Goal: Task Accomplishment & Management: Manage account settings

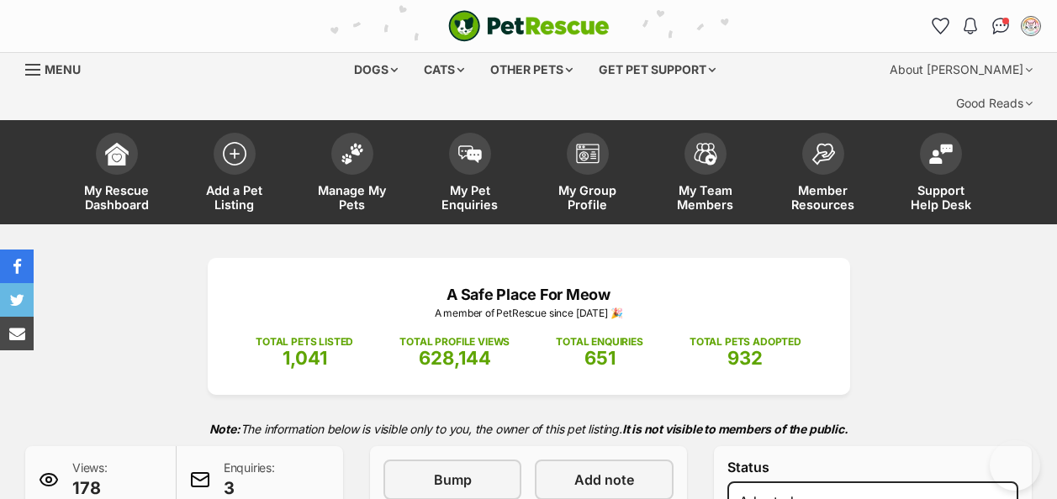
select select "rehomed"
click at [347, 139] on img at bounding box center [352, 150] width 24 height 22
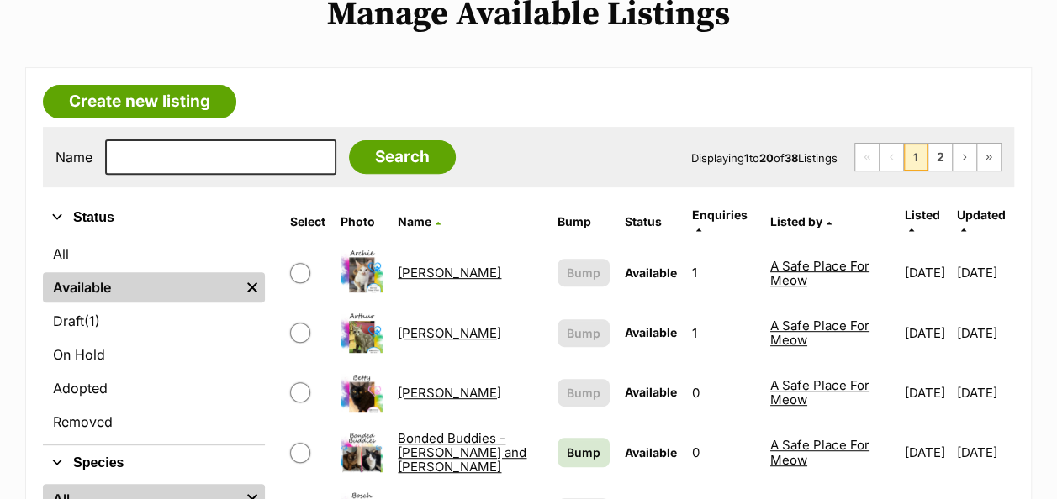
click at [398, 325] on link "[PERSON_NAME]" at bounding box center [449, 333] width 103 height 16
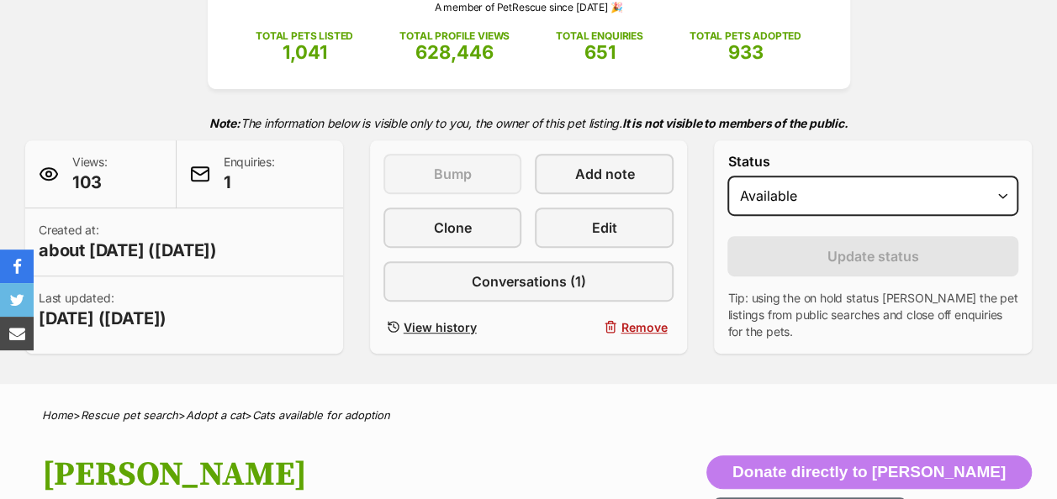
scroll to position [420, 0]
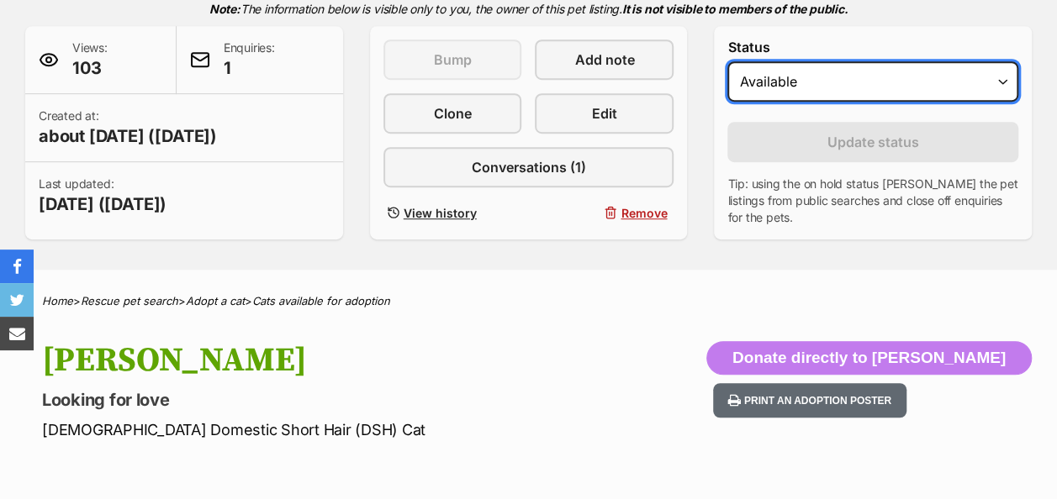
click at [828, 61] on select "Draft - not available as listing has enquires Available On hold Adopted" at bounding box center [872, 81] width 291 height 40
select select "rehomed"
click at [727, 61] on select "Draft - not available as listing has enquires Available On hold Adopted" at bounding box center [872, 81] width 291 height 40
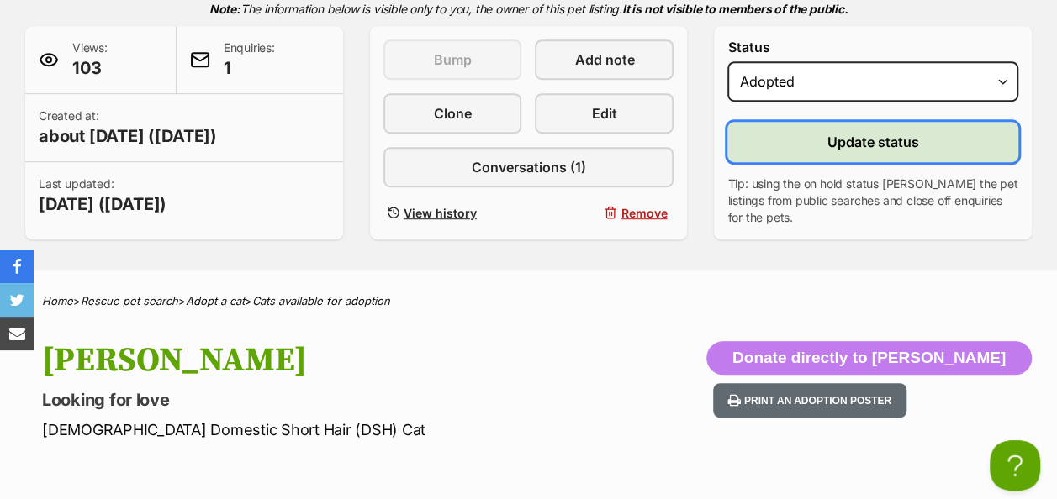
click at [790, 122] on button "Update status" at bounding box center [872, 142] width 291 height 40
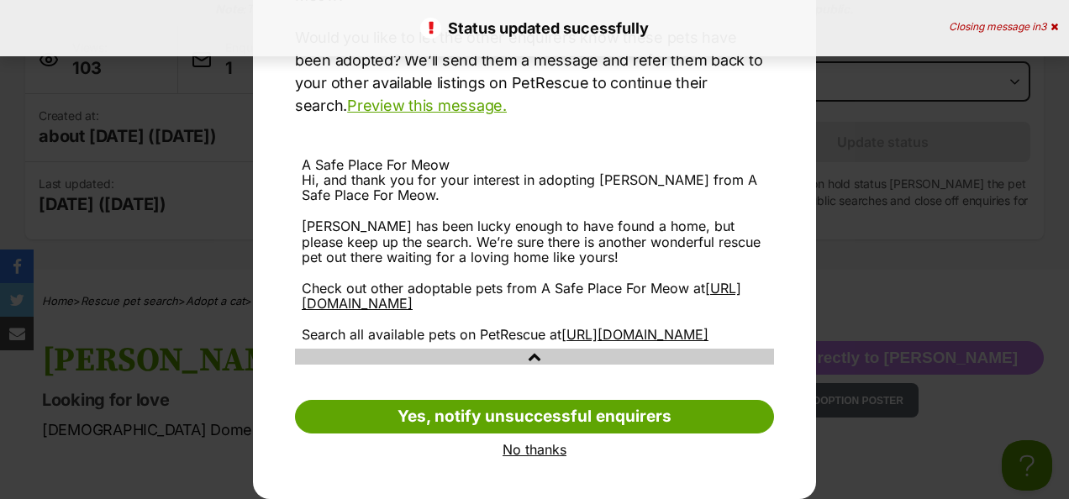
click at [536, 447] on link "No thanks" at bounding box center [534, 449] width 479 height 15
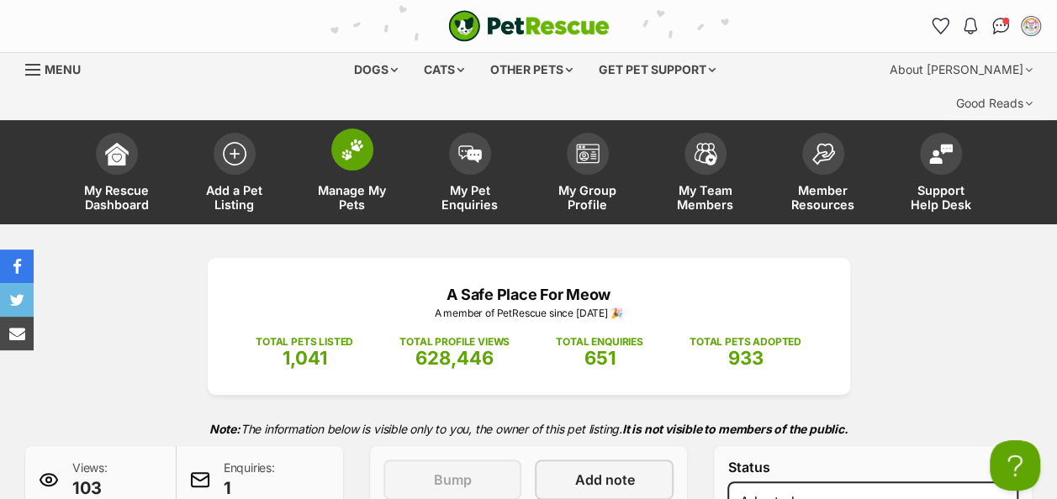
click at [354, 139] on img at bounding box center [352, 150] width 24 height 22
